Goal: Task Accomplishment & Management: Use online tool/utility

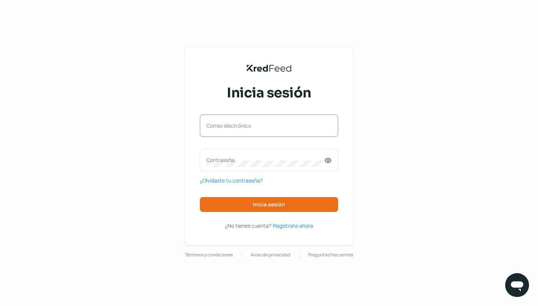
click at [238, 127] on label "Correo electrónico" at bounding box center [265, 125] width 118 height 7
click at [238, 127] on input "Correo electrónico" at bounding box center [269, 129] width 126 height 7
type input "[PERSON_NAME][EMAIL_ADDRESS][PERSON_NAME][DOMAIN_NAME]"
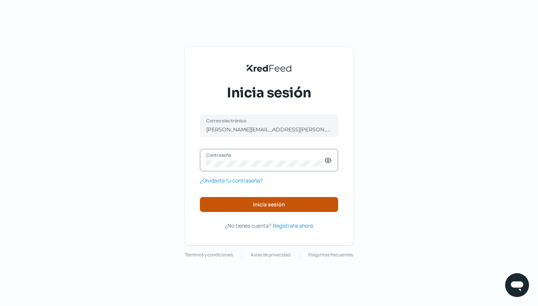
click at [284, 203] on span "Inicia sesión" at bounding box center [269, 204] width 32 height 5
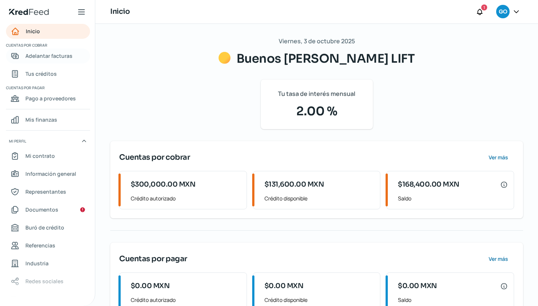
click at [66, 52] on span "Adelantar facturas" at bounding box center [48, 55] width 47 height 9
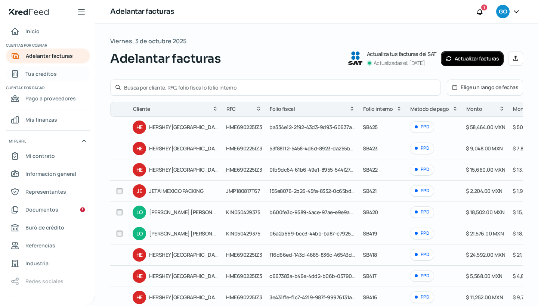
click at [53, 74] on span "Tus créditos" at bounding box center [40, 73] width 31 height 9
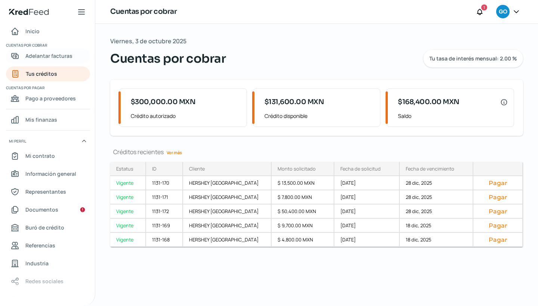
click at [56, 57] on span "Adelantar facturas" at bounding box center [48, 55] width 47 height 9
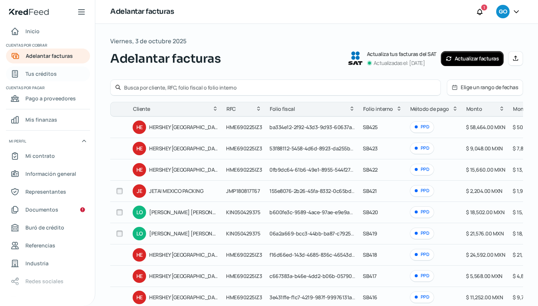
click at [50, 75] on span "Tus créditos" at bounding box center [40, 73] width 31 height 9
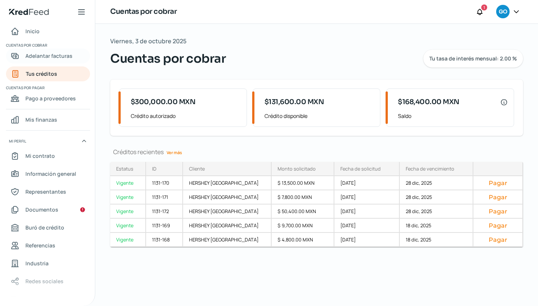
click at [62, 54] on span "Adelantar facturas" at bounding box center [48, 55] width 47 height 9
